Goal: Task Accomplishment & Management: Manage account settings

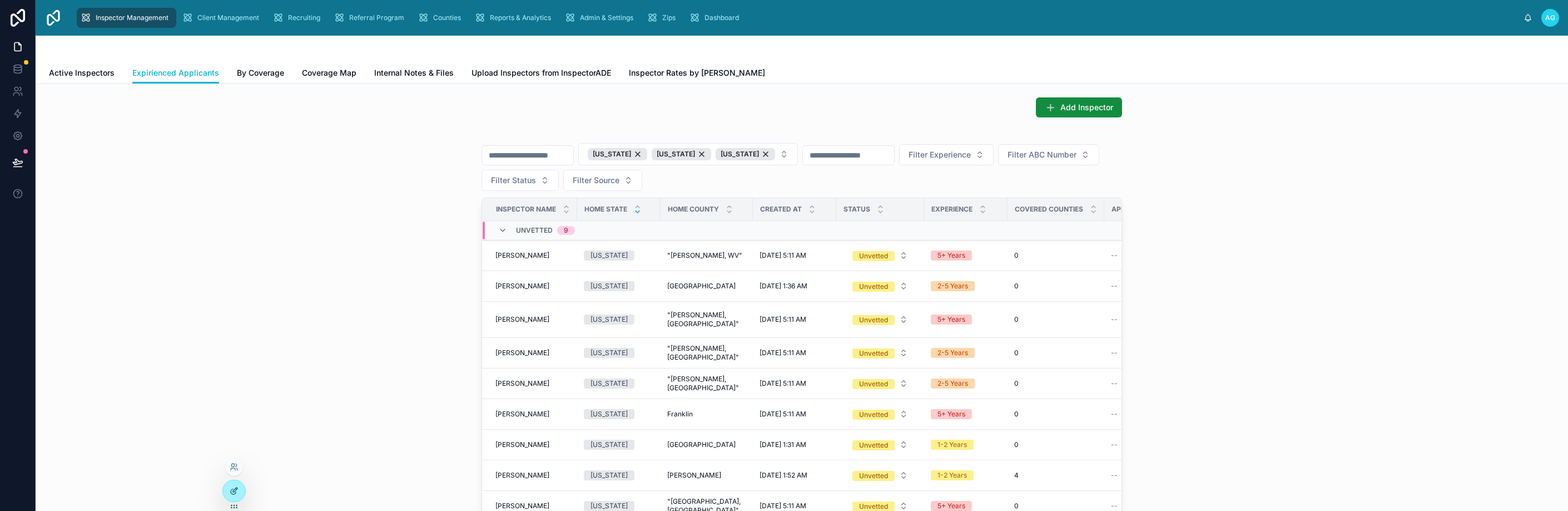
click at [236, 496] on div at bounding box center [234, 490] width 22 height 21
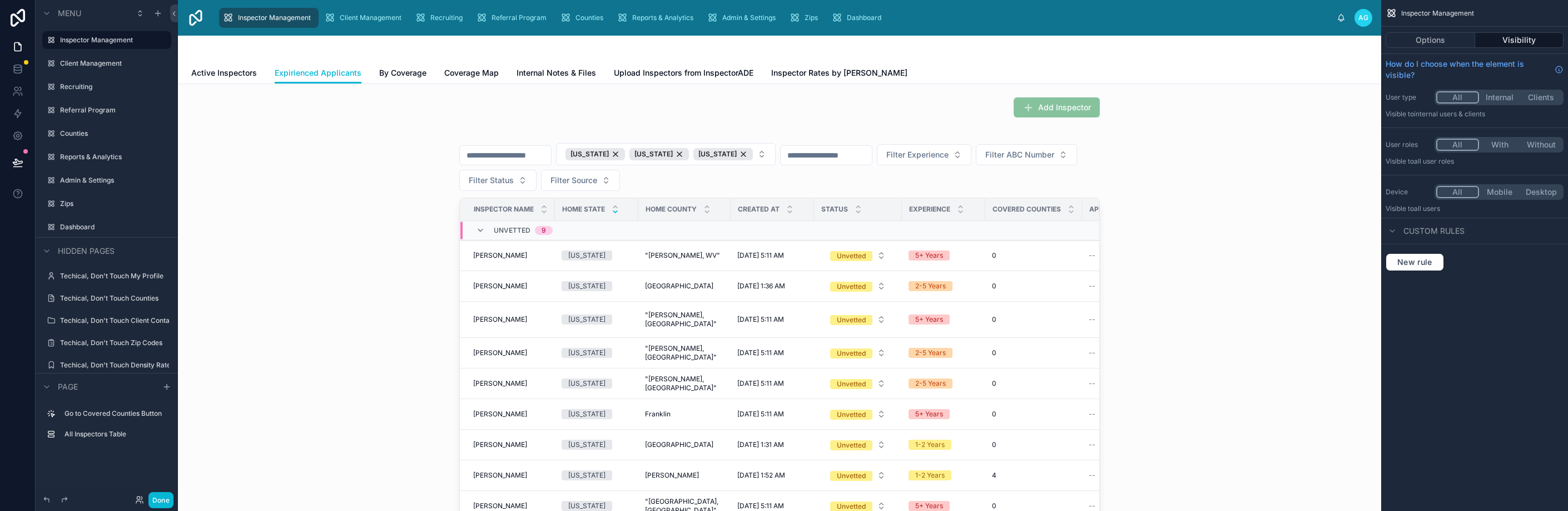
click at [364, 75] on div "Active Inspectors Expirienced Applicants By Coverage Coverage Map Internal Note…" at bounding box center [779, 72] width 1176 height 21
click at [1449, 36] on button "Options" at bounding box center [1430, 40] width 90 height 16
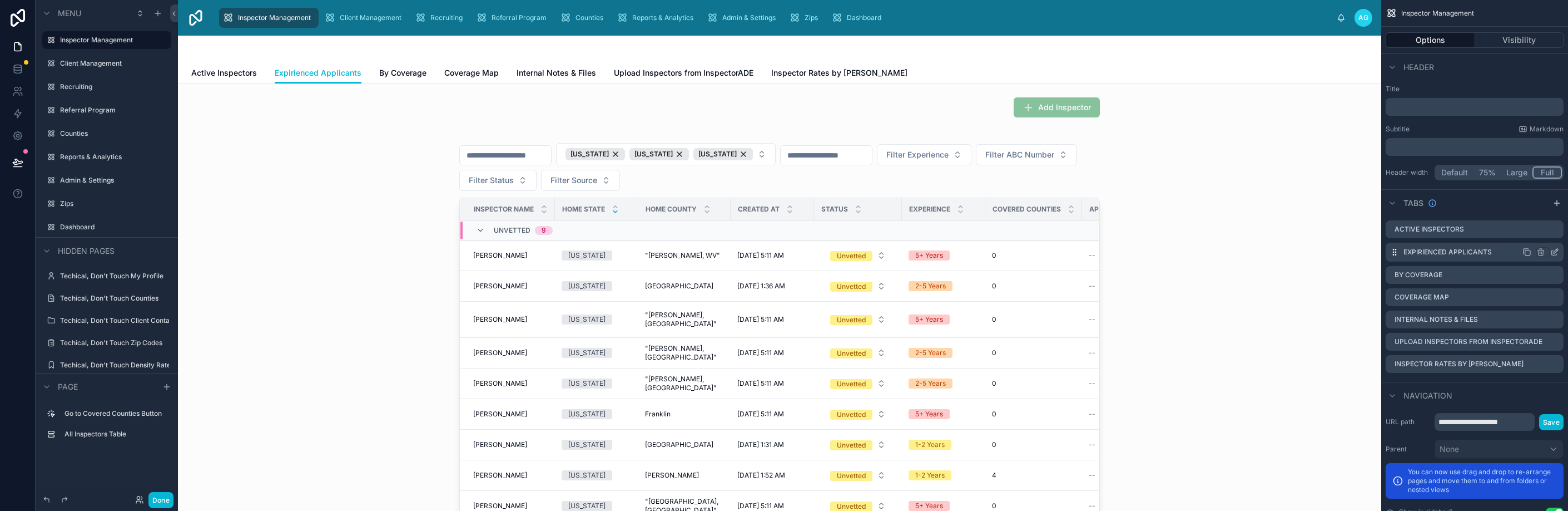
click at [1553, 253] on icon "scrollable content" at bounding box center [1555, 251] width 5 height 5
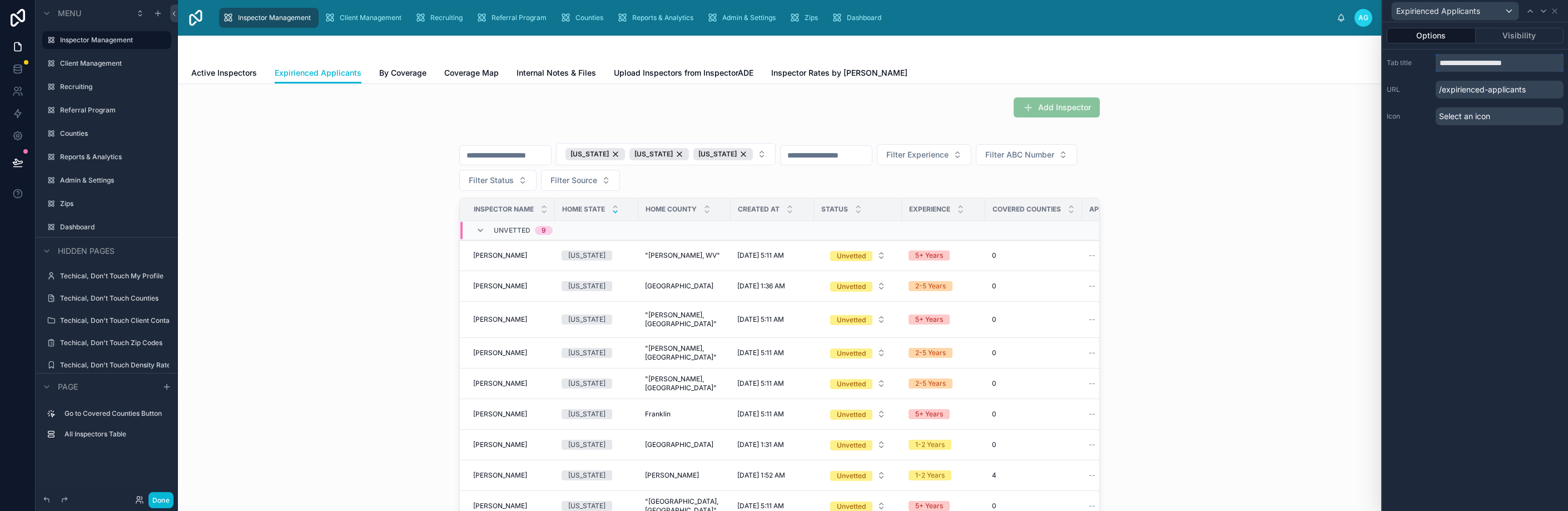
click at [1455, 63] on input "**********" at bounding box center [1499, 63] width 128 height 18
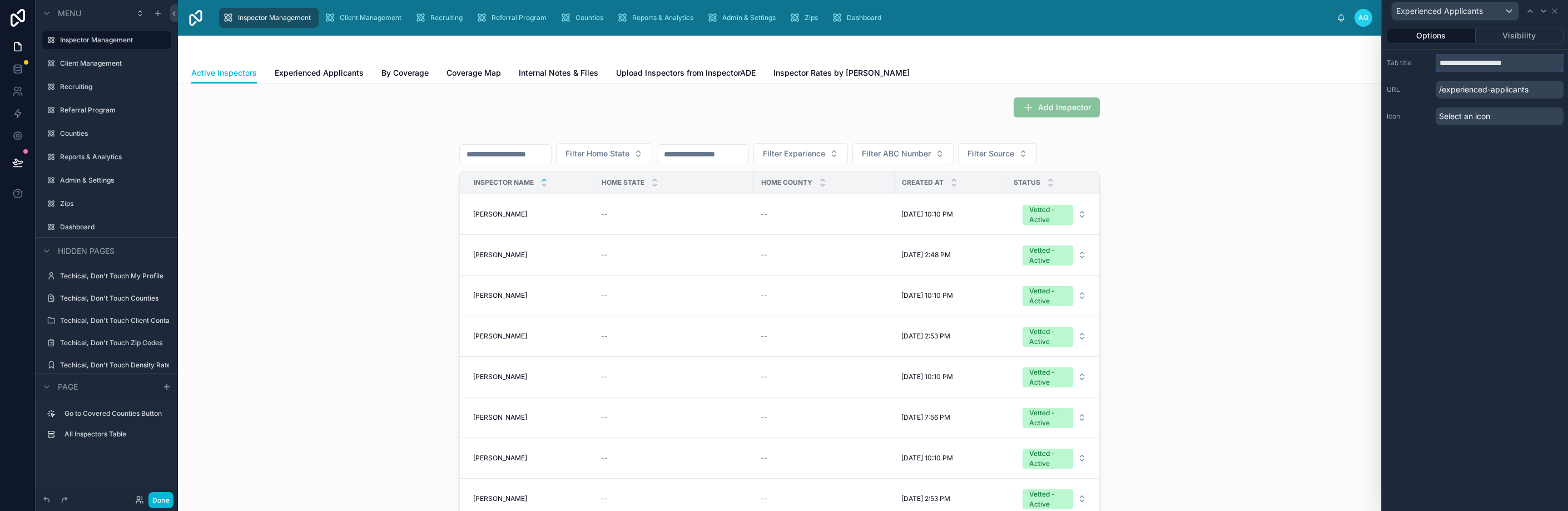
type input "**********"
click at [1481, 151] on div "**********" at bounding box center [1475, 266] width 186 height 489
click at [157, 500] on button "Done" at bounding box center [161, 500] width 25 height 16
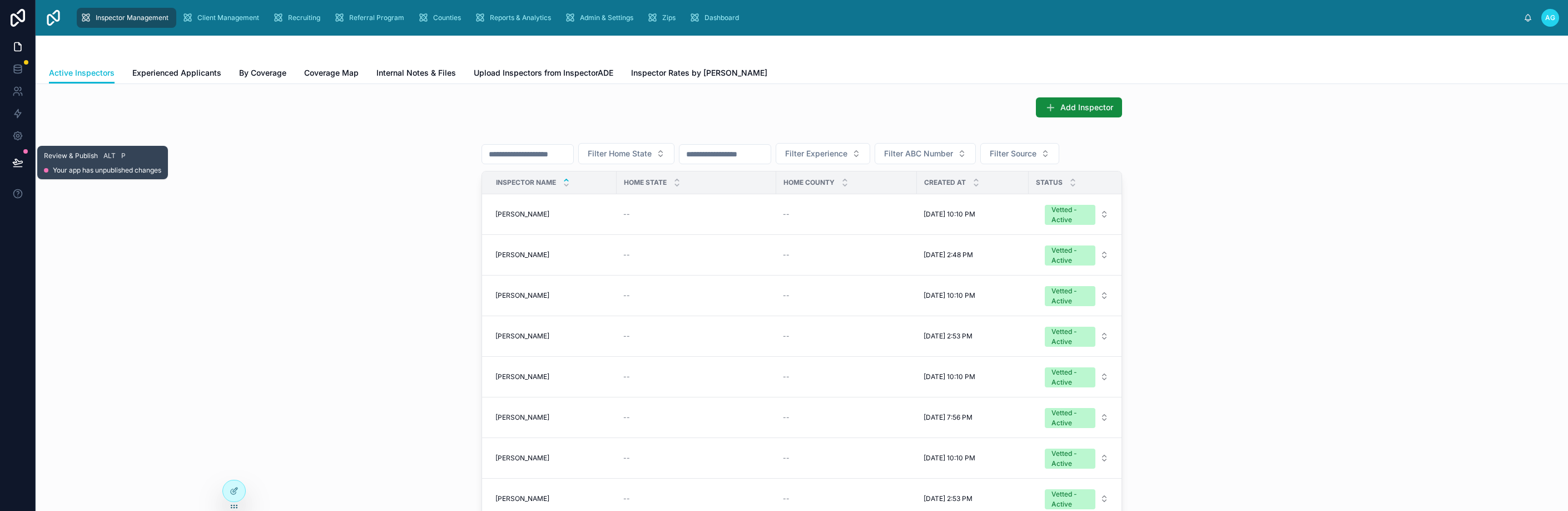
click at [15, 159] on icon at bounding box center [18, 162] width 9 height 5
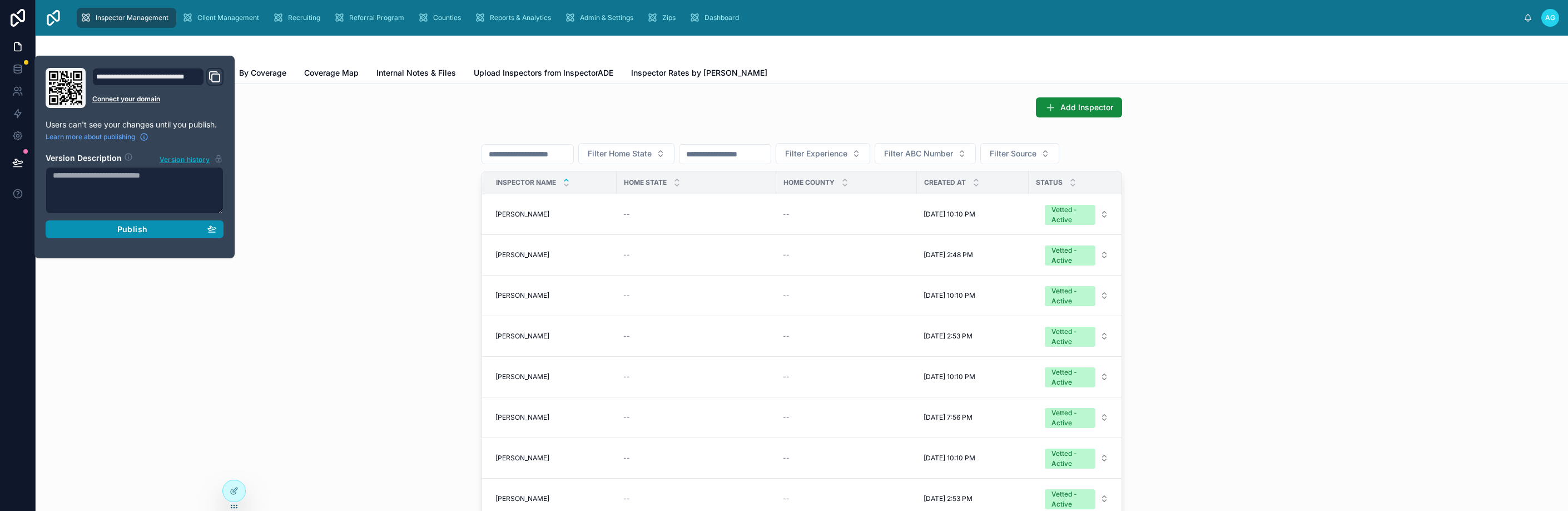
click at [143, 232] on span "Publish" at bounding box center [132, 229] width 30 height 10
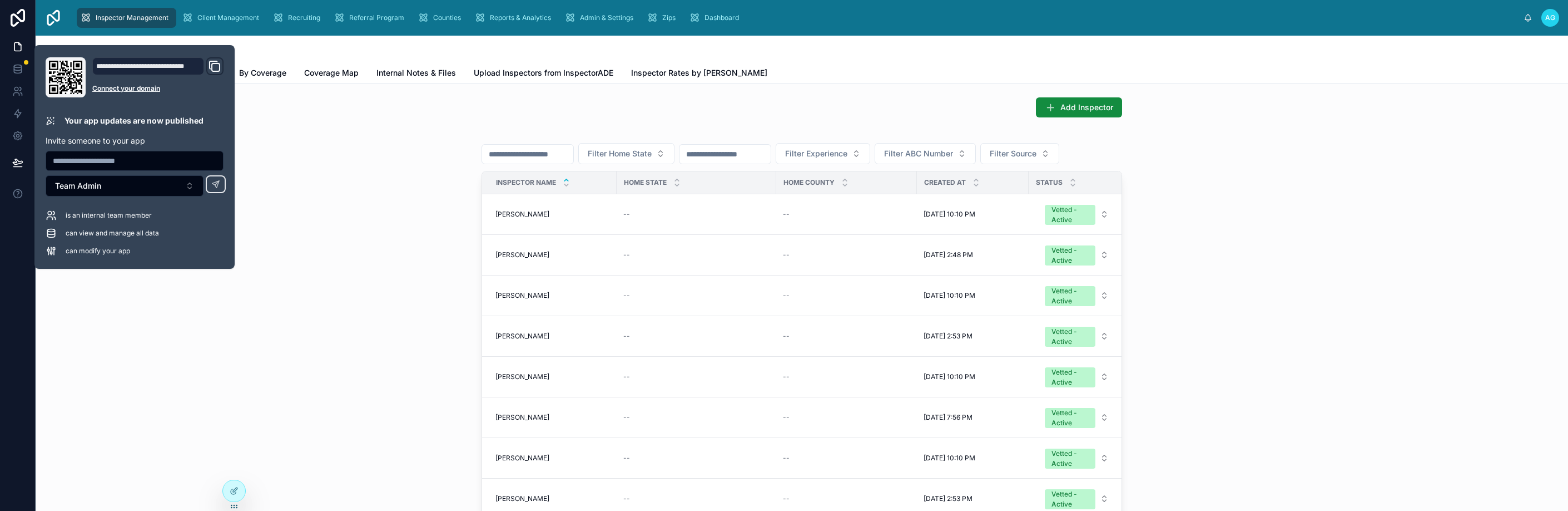
click at [378, 193] on div "Filter Home State Filter Experience Filter ABC Number Filter Source Inspector N…" at bounding box center [802, 345] width 1515 height 429
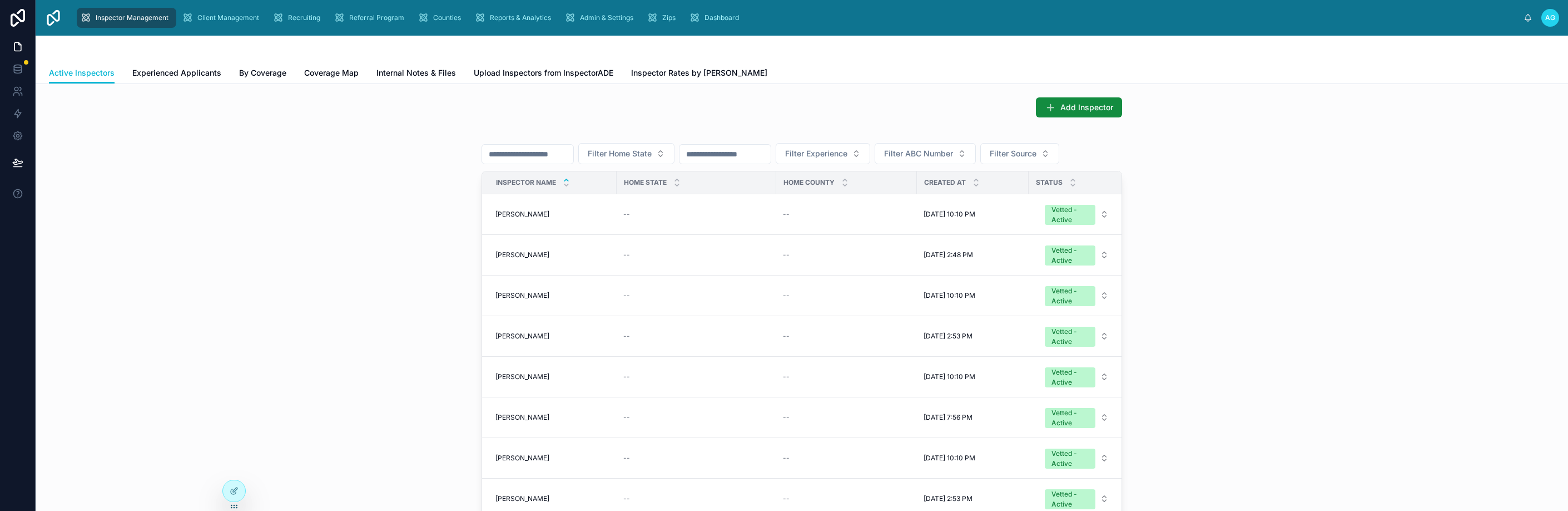
click at [305, 58] on div at bounding box center [801, 49] width 1506 height 27
click at [305, 17] on span "Recruiting" at bounding box center [304, 18] width 32 height 9
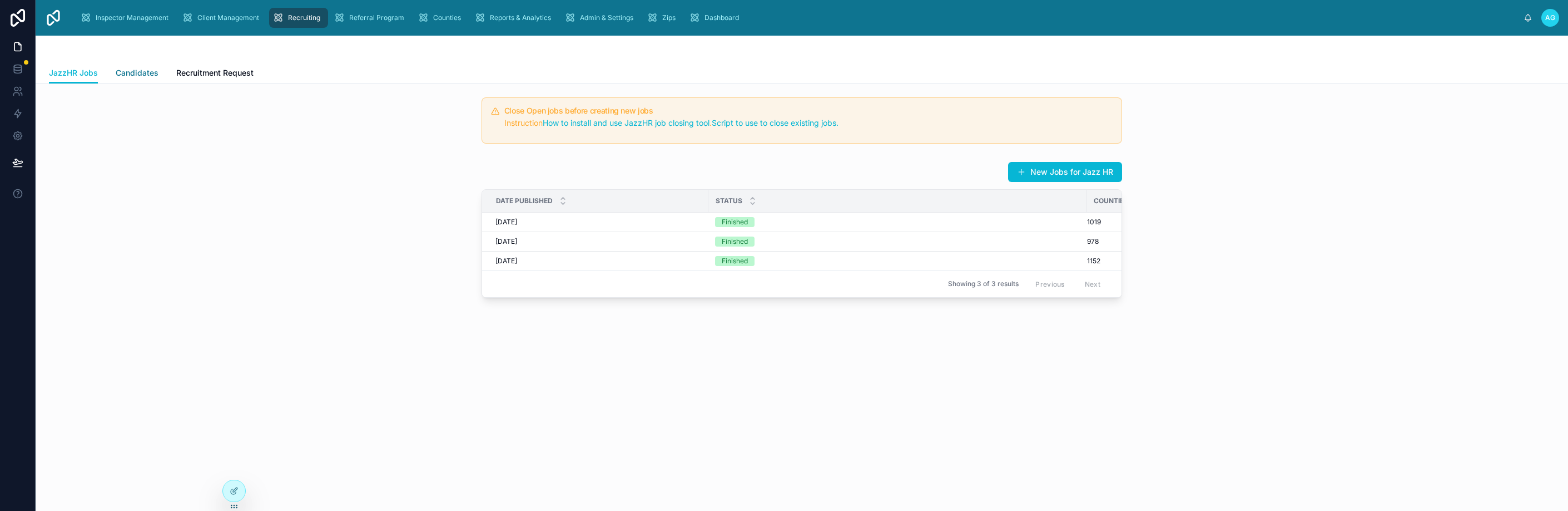
click at [137, 74] on span "Candidates" at bounding box center [136, 73] width 43 height 11
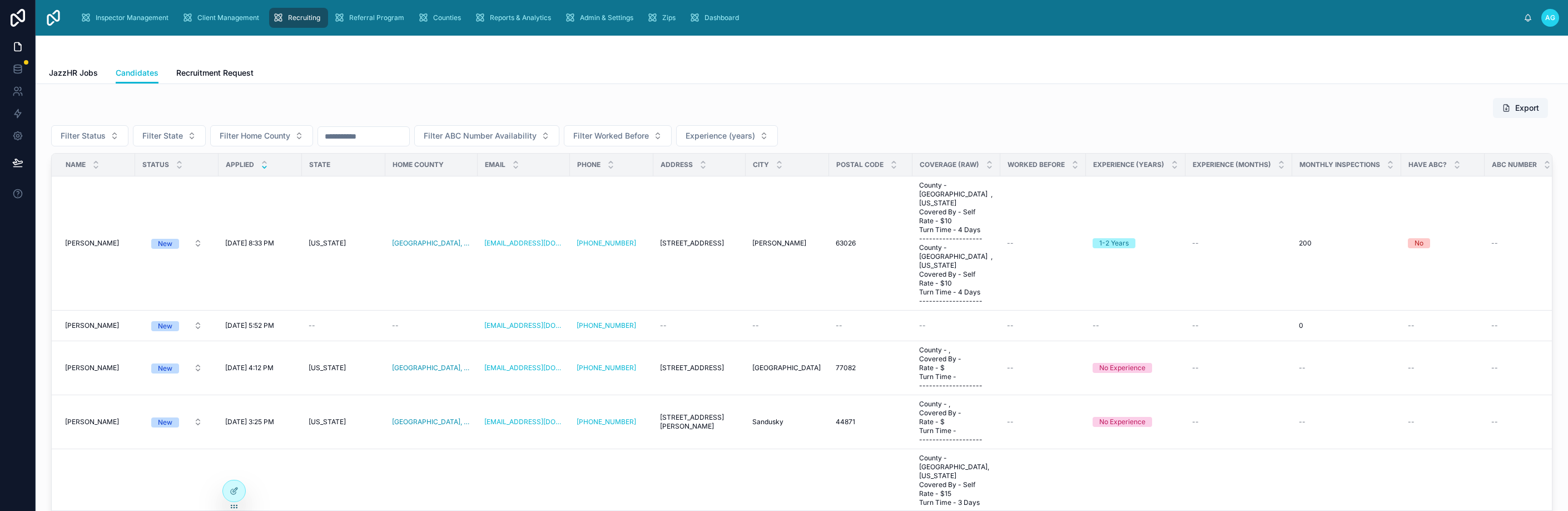
click at [266, 168] on icon at bounding box center [264, 167] width 4 height 1
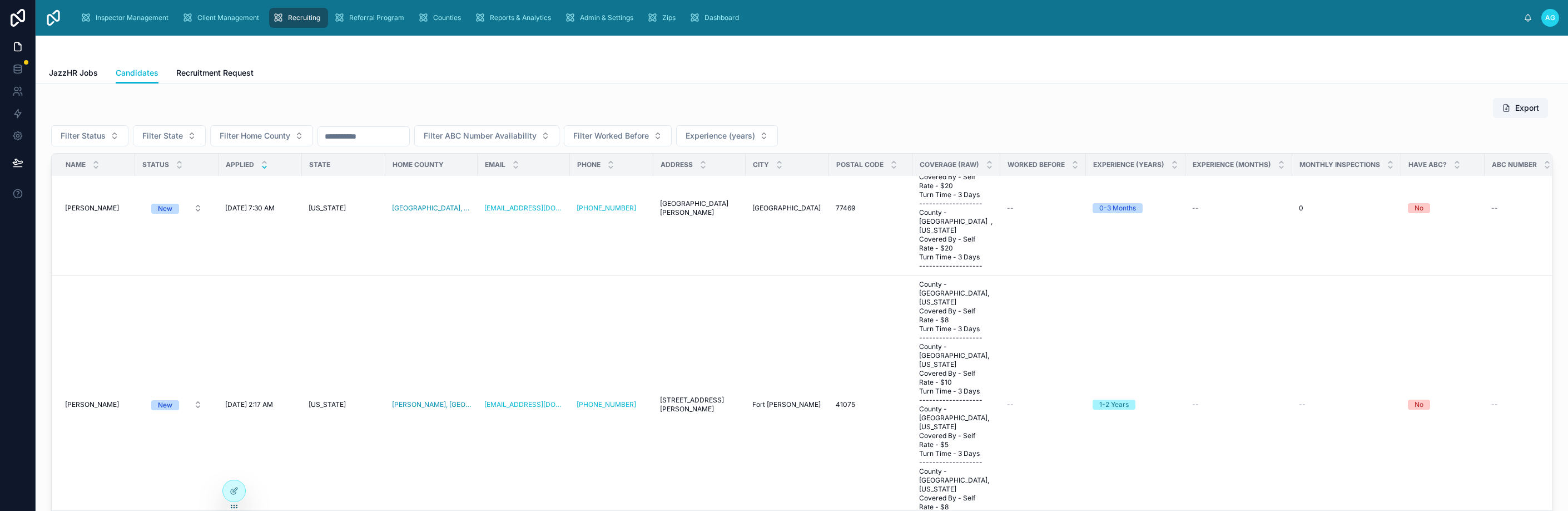
scroll to position [715, 0]
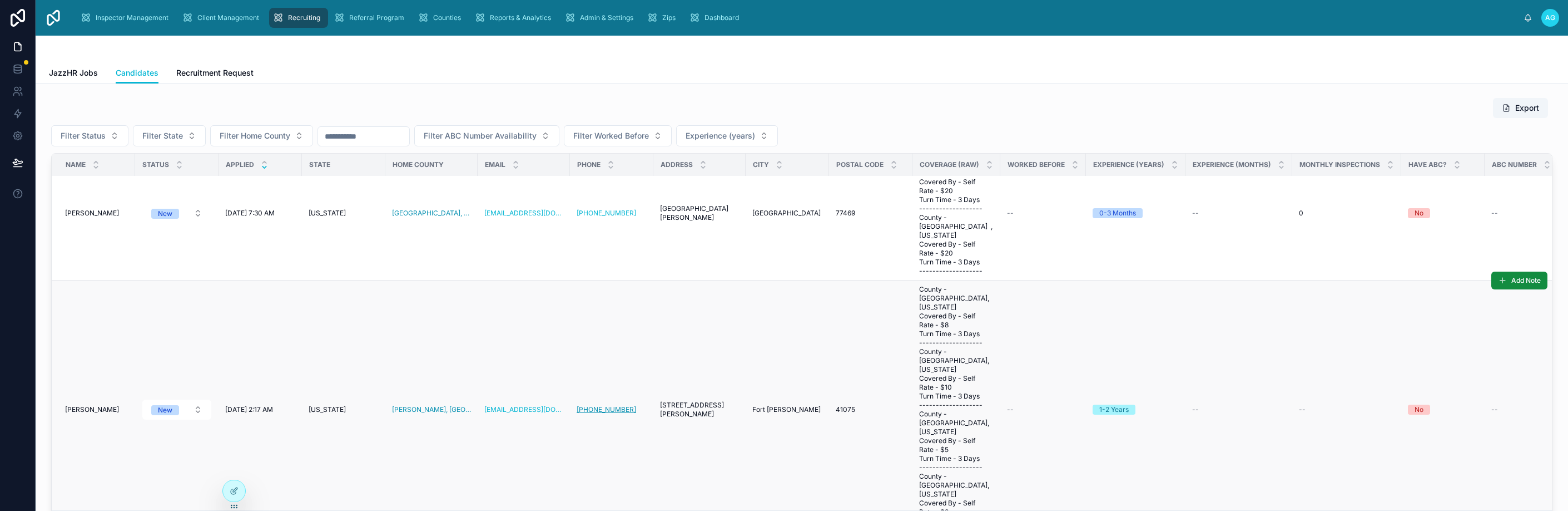
click at [592, 405] on link "[PHONE_NUMBER]" at bounding box center [606, 409] width 59 height 9
click at [83, 405] on span "[PERSON_NAME]" at bounding box center [92, 409] width 54 height 9
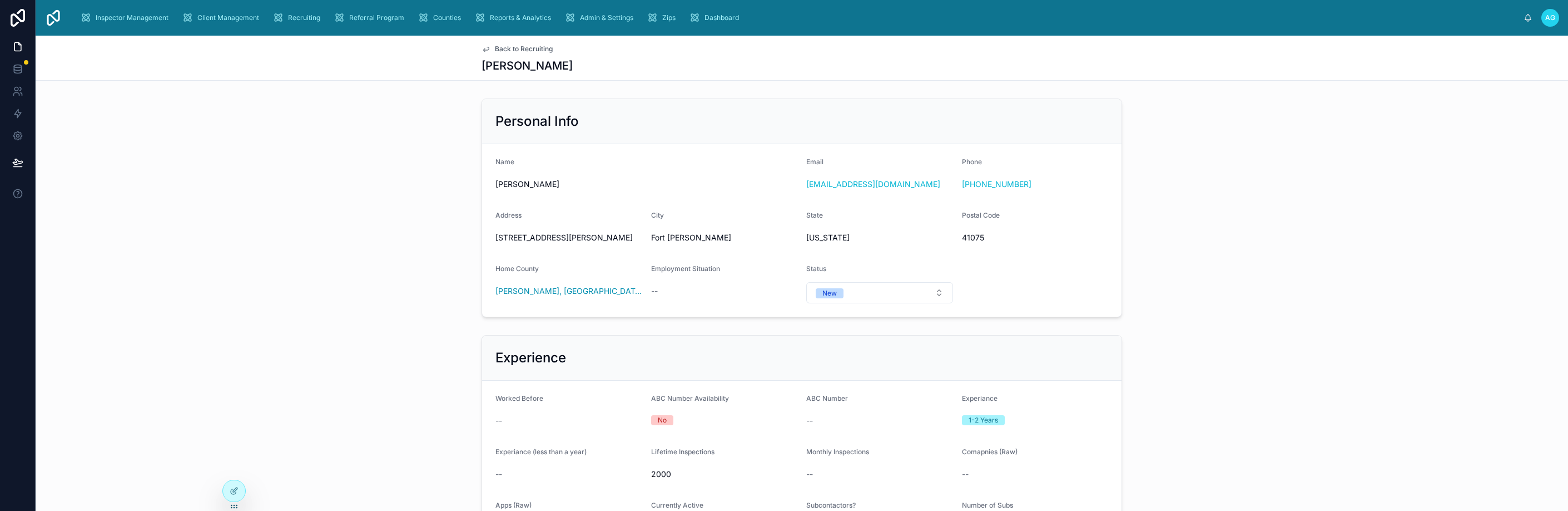
click at [1019, 182] on div "[PHONE_NUMBER]" at bounding box center [1035, 184] width 147 height 11
drag, startPoint x: 983, startPoint y: 180, endPoint x: 919, endPoint y: 212, distance: 71.6
click at [919, 212] on div "State" at bounding box center [879, 218] width 147 height 14
click at [1018, 184] on div "[PHONE_NUMBER]" at bounding box center [1035, 184] width 147 height 11
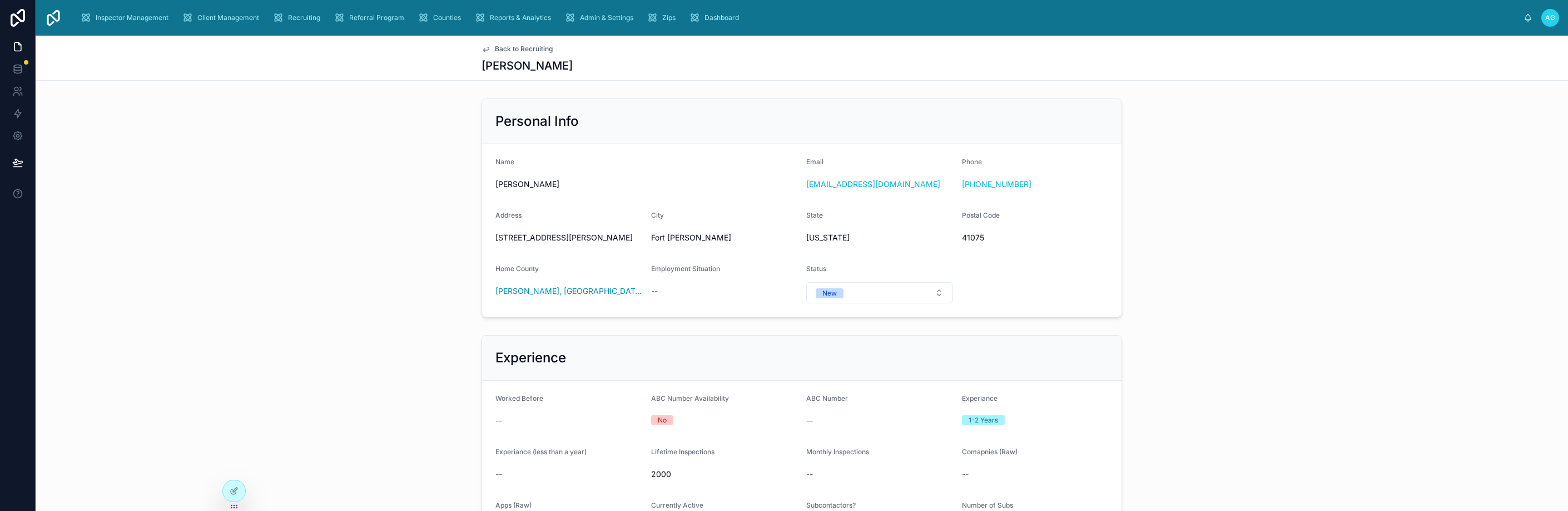
click at [1018, 184] on div "[PHONE_NUMBER]" at bounding box center [1035, 184] width 147 height 11
click at [347, 310] on div "Personal Info Name [PERSON_NAME] Email [EMAIL_ADDRESS][DOMAIN_NAME] Phone [PHON…" at bounding box center [802, 208] width 1532 height 228
click at [431, 266] on div "Personal Info Name [PERSON_NAME] Email [EMAIL_ADDRESS][DOMAIN_NAME] Phone [PHON…" at bounding box center [802, 208] width 1532 height 228
click at [497, 48] on span "Back to Recruiting" at bounding box center [524, 49] width 58 height 9
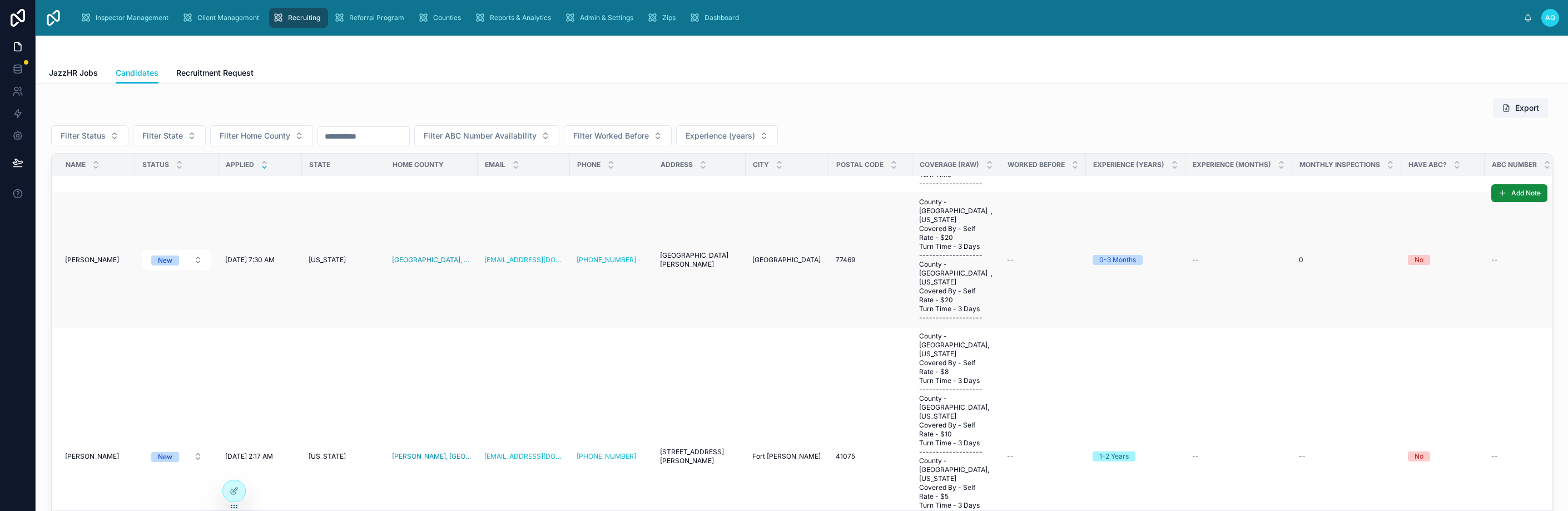
scroll to position [834, 0]
